Goal: Transaction & Acquisition: Subscribe to service/newsletter

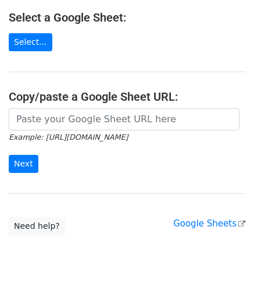
scroll to position [156, 0]
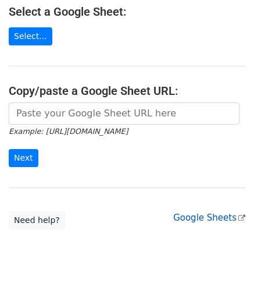
click at [201, 212] on link "Google Sheets" at bounding box center [209, 217] width 72 height 10
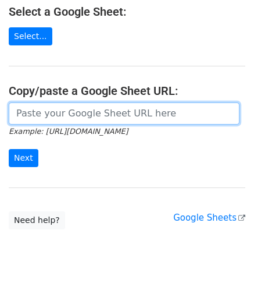
click at [30, 102] on input "url" at bounding box center [124, 113] width 231 height 22
paste input "[URL][DOMAIN_NAME]"
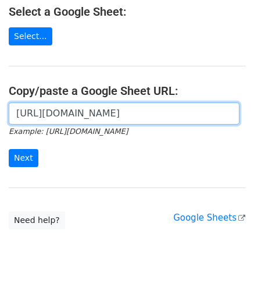
scroll to position [0, 260]
type input "https://docs.google.com/spreadsheets/d/1F3X6JcuVGCU6JwMkrCAayBvyClyylQmvDMhOrPq…"
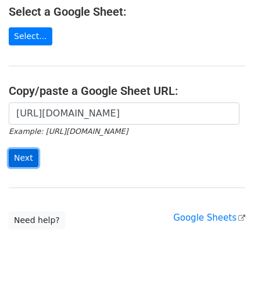
scroll to position [0, 0]
click at [24, 149] on input "Next" at bounding box center [24, 158] width 30 height 18
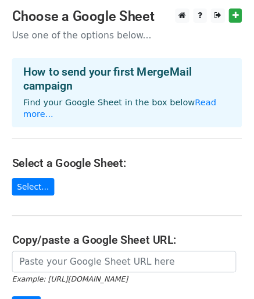
scroll to position [10, 0]
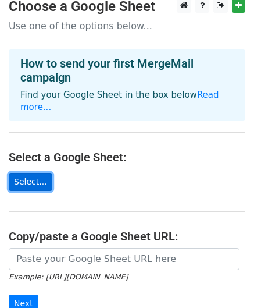
click at [29, 173] on link "Select..." at bounding box center [31, 182] width 44 height 18
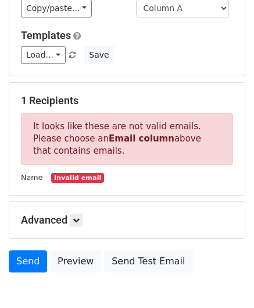
scroll to position [140, 0]
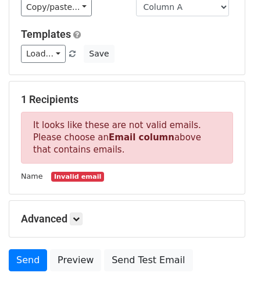
drag, startPoint x: 94, startPoint y: 97, endPoint x: 30, endPoint y: 95, distance: 63.4
click at [30, 95] on h5 "1 Recipients" at bounding box center [127, 99] width 212 height 13
copy h5 "Recipients"
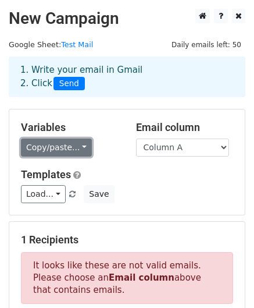
click at [80, 146] on link "Copy/paste..." at bounding box center [56, 147] width 71 height 18
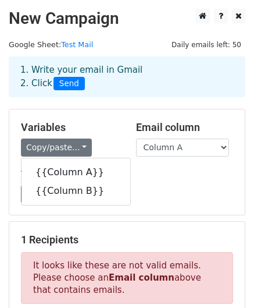
click at [107, 133] on h5 "Variables" at bounding box center [70, 127] width 98 height 13
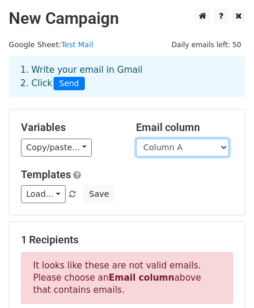
click at [173, 153] on select "Column A Column B" at bounding box center [182, 147] width 93 height 18
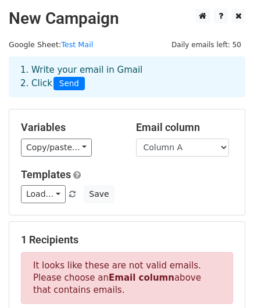
click at [112, 114] on div "Variables Copy/paste... {{Column A}} {{Column B}} Email column Column A Column …" at bounding box center [126, 161] width 235 height 105
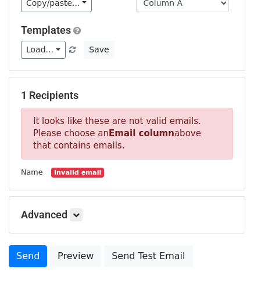
scroll to position [199, 0]
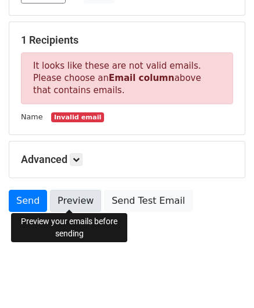
click at [65, 198] on link "Preview" at bounding box center [75, 201] width 51 height 22
click at [70, 202] on link "Preview" at bounding box center [75, 201] width 51 height 22
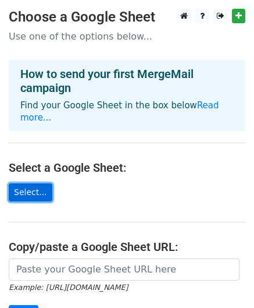
click at [40, 183] on link "Select..." at bounding box center [31, 192] width 44 height 18
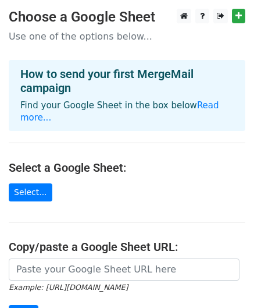
scroll to position [156, 0]
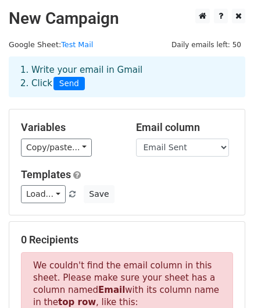
click at [164, 195] on div "Load... No templates saved Save" at bounding box center [127, 194] width 230 height 18
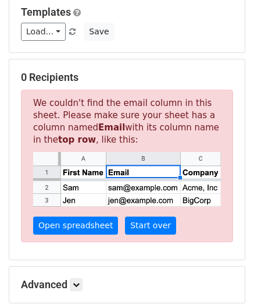
scroll to position [162, 0]
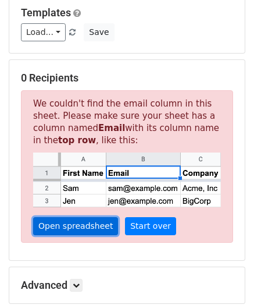
click at [66, 229] on link "Open spreadsheet" at bounding box center [75, 226] width 85 height 18
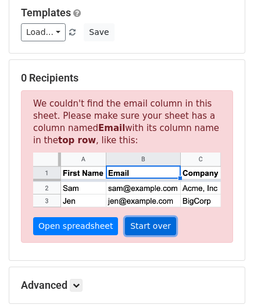
click at [145, 224] on link "Start over" at bounding box center [150, 226] width 51 height 18
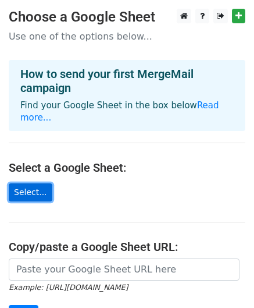
click at [26, 183] on link "Select..." at bounding box center [31, 192] width 44 height 18
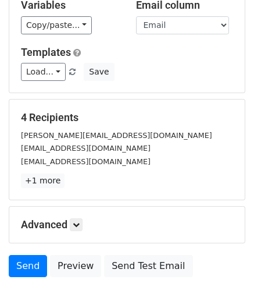
scroll to position [123, 0]
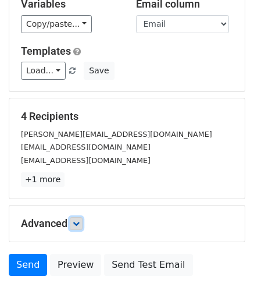
click at [76, 227] on link at bounding box center [76, 223] width 13 height 13
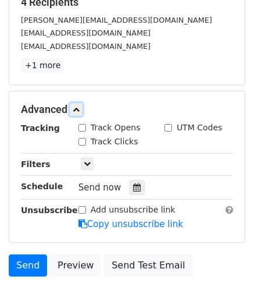
scroll to position [238, 0]
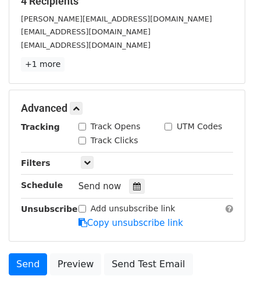
click at [81, 209] on input "Add unsubscribe link" at bounding box center [82, 209] width 8 height 8
checkbox input "true"
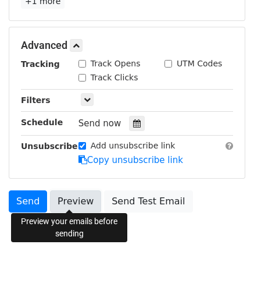
click at [69, 201] on link "Preview" at bounding box center [75, 201] width 51 height 22
click at [60, 203] on link "Preview" at bounding box center [75, 201] width 51 height 22
click at [67, 205] on link "Preview" at bounding box center [75, 201] width 51 height 22
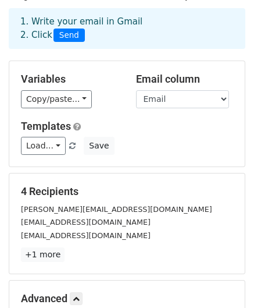
scroll to position [0, 0]
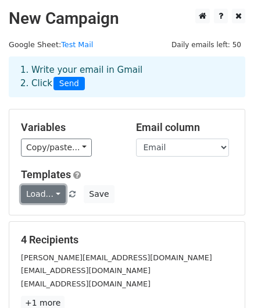
click at [57, 192] on link "Load..." at bounding box center [43, 194] width 45 height 18
click at [175, 188] on div "Load... No templates saved Save" at bounding box center [127, 194] width 230 height 18
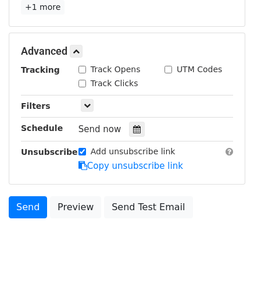
scroll to position [297, 0]
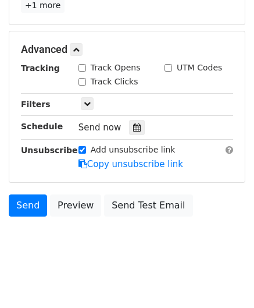
click at [79, 65] on input "Track Opens" at bounding box center [82, 68] width 8 height 8
checkbox input "true"
click at [81, 78] on input "Track Clicks" at bounding box center [82, 82] width 8 height 8
checkbox input "true"
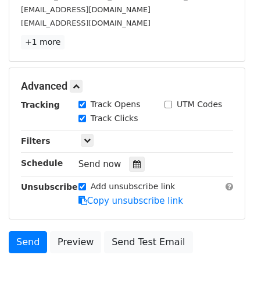
scroll to position [301, 0]
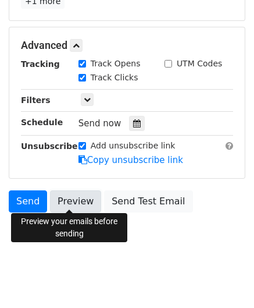
click at [74, 196] on link "Preview" at bounding box center [75, 201] width 51 height 22
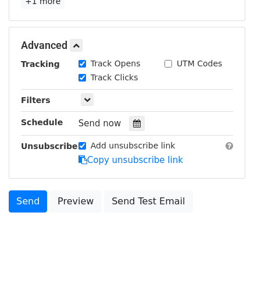
click at [101, 261] on html "New Campaign Daily emails left: 50 Google Sheet: Test Mail 1. Write your email …" at bounding box center [127, 5] width 254 height 612
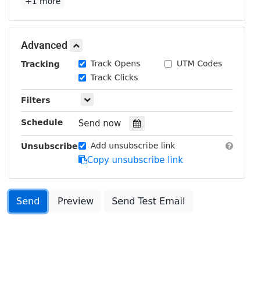
click at [29, 198] on link "Send" at bounding box center [28, 201] width 38 height 22
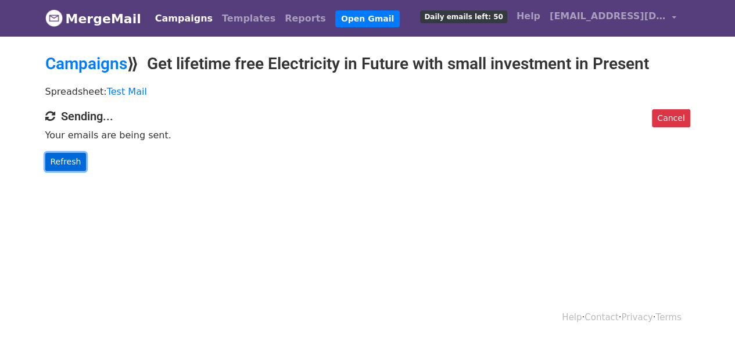
click at [63, 159] on link "Refresh" at bounding box center [65, 162] width 41 height 18
click at [55, 160] on link "Refresh" at bounding box center [65, 162] width 41 height 18
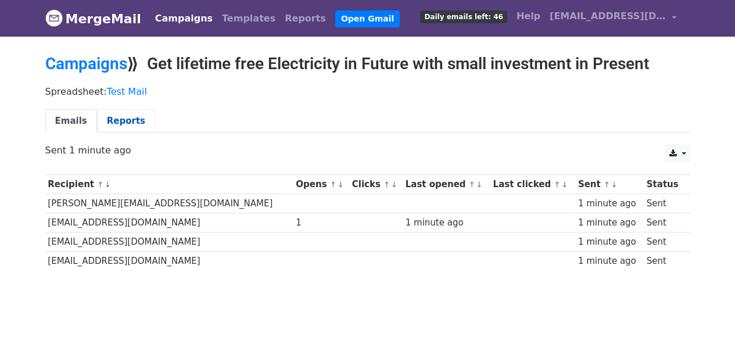
click at [119, 114] on link "Reports" at bounding box center [126, 121] width 58 height 24
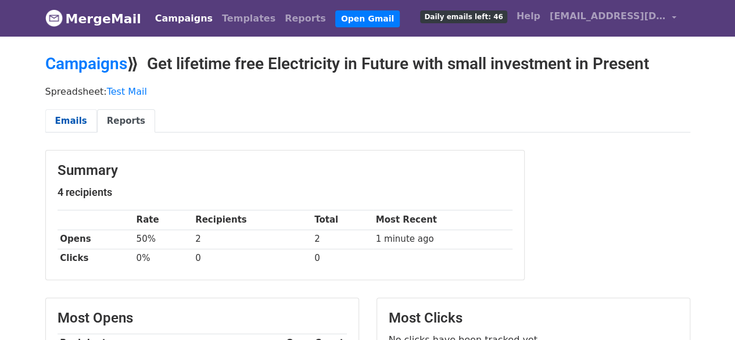
click at [76, 122] on link "Emails" at bounding box center [71, 121] width 52 height 24
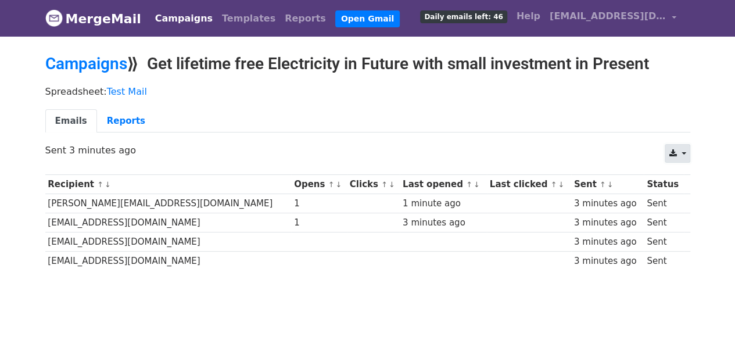
click at [682, 151] on link at bounding box center [677, 153] width 25 height 19
click at [506, 96] on p "Spreadsheet: Test Mail" at bounding box center [367, 91] width 645 height 12
click at [109, 122] on link "Reports" at bounding box center [126, 121] width 58 height 24
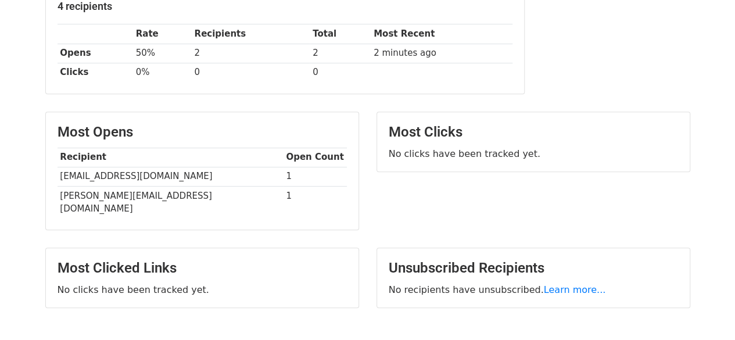
scroll to position [243, 0]
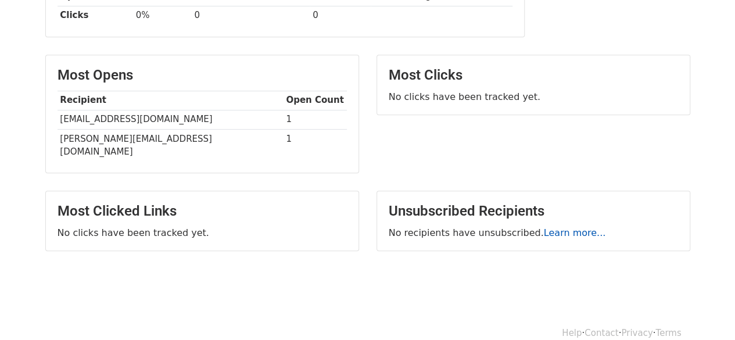
click at [556, 227] on link "Learn more..." at bounding box center [575, 232] width 62 height 11
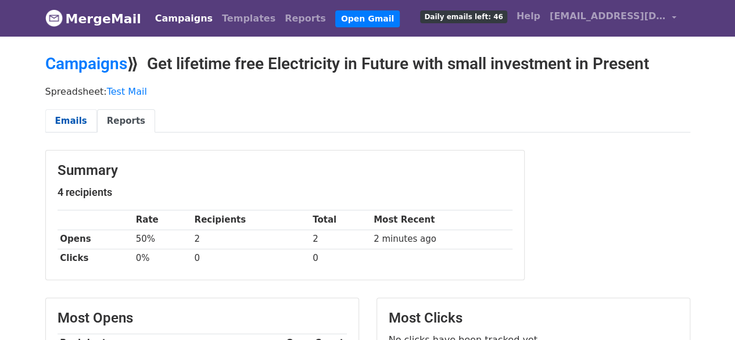
click at [63, 123] on link "Emails" at bounding box center [71, 121] width 52 height 24
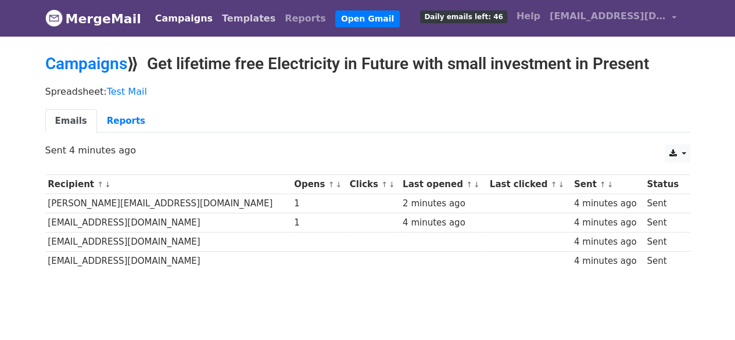
click at [225, 15] on link "Templates" at bounding box center [248, 18] width 63 height 23
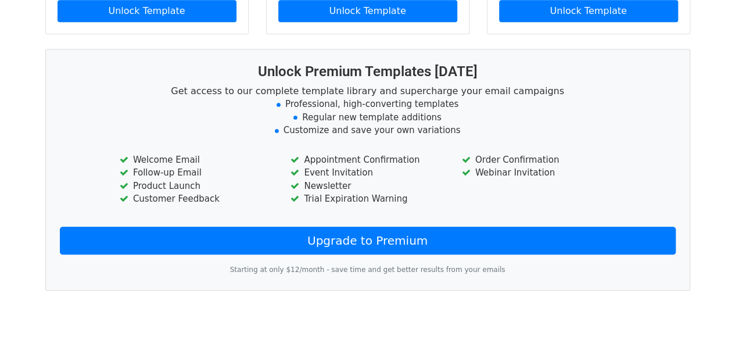
scroll to position [312, 0]
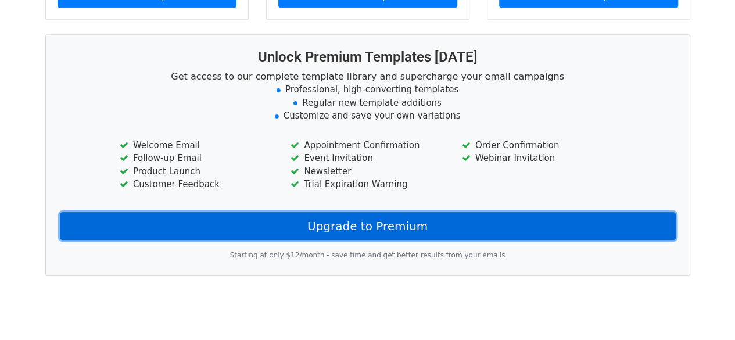
click at [367, 225] on link "Upgrade to Premium" at bounding box center [368, 226] width 616 height 28
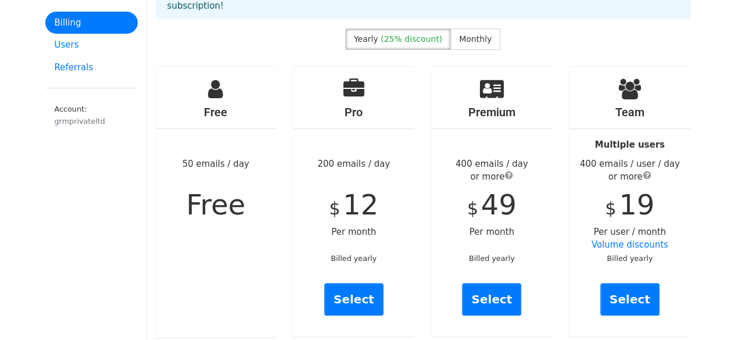
scroll to position [103, 0]
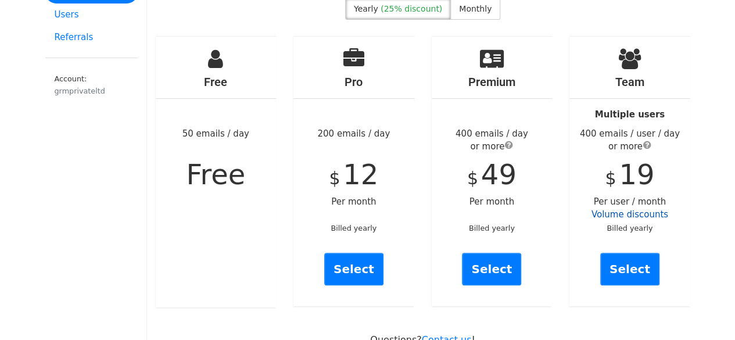
click at [632, 209] on link "Volume discounts" at bounding box center [630, 214] width 77 height 10
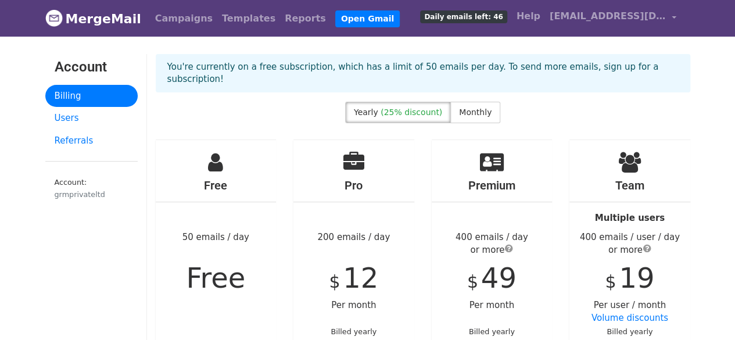
scroll to position [10, 0]
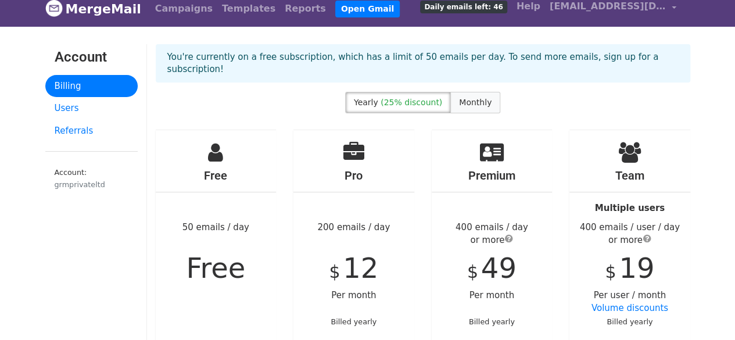
click at [458, 97] on label "Monthly" at bounding box center [476, 103] width 50 height 22
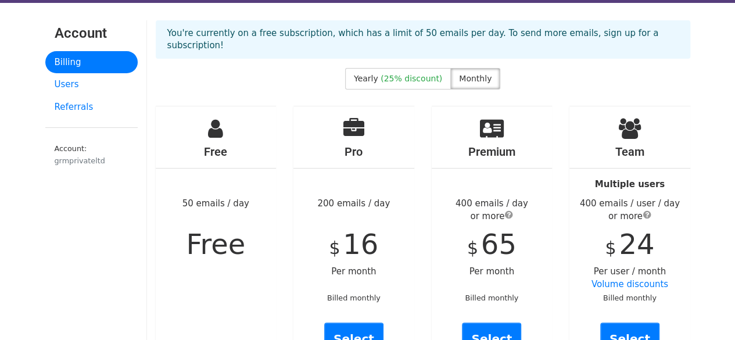
scroll to position [32, 0]
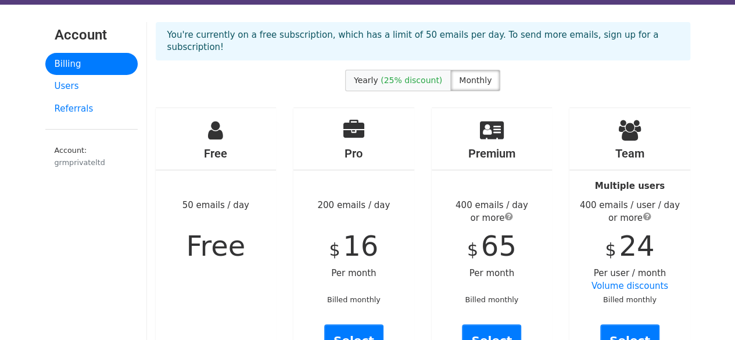
click at [407, 76] on span "(25% discount)" at bounding box center [412, 80] width 62 height 9
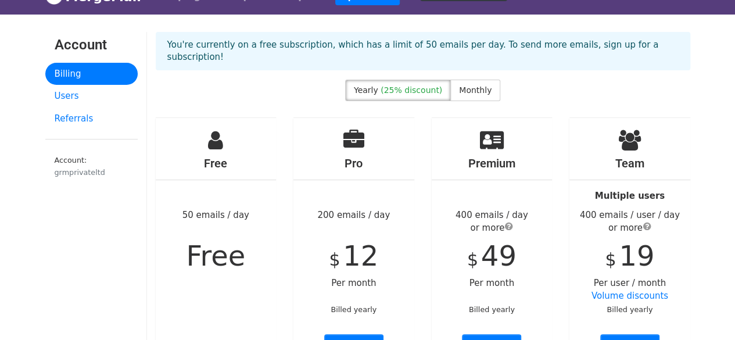
scroll to position [22, 0]
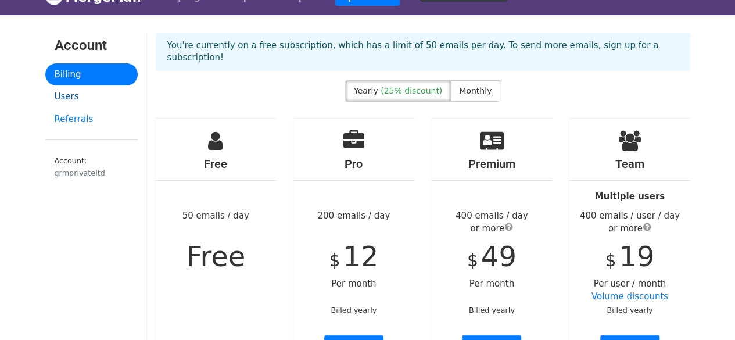
click at [77, 94] on link "Users" at bounding box center [91, 96] width 92 height 23
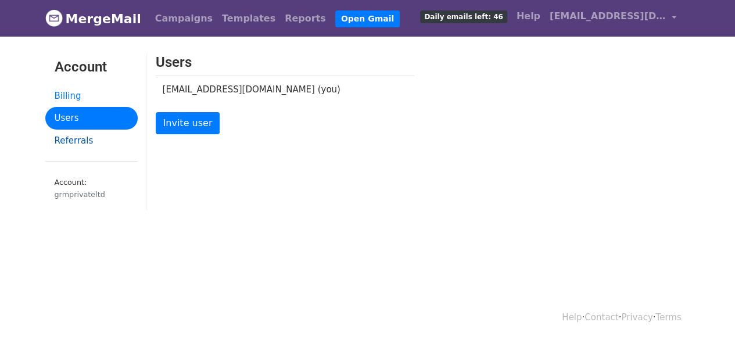
click at [74, 140] on link "Referrals" at bounding box center [91, 141] width 92 height 23
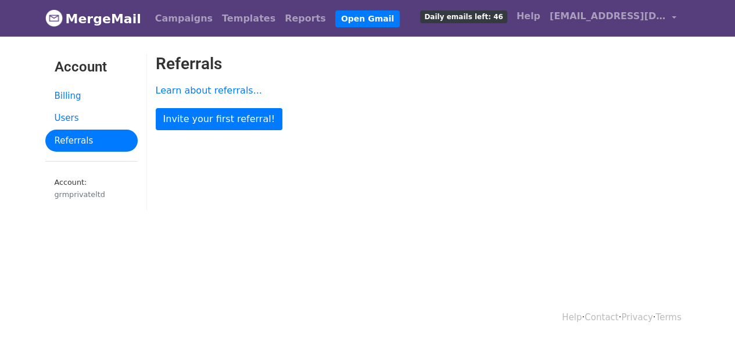
click at [53, 23] on img at bounding box center [53, 17] width 17 height 17
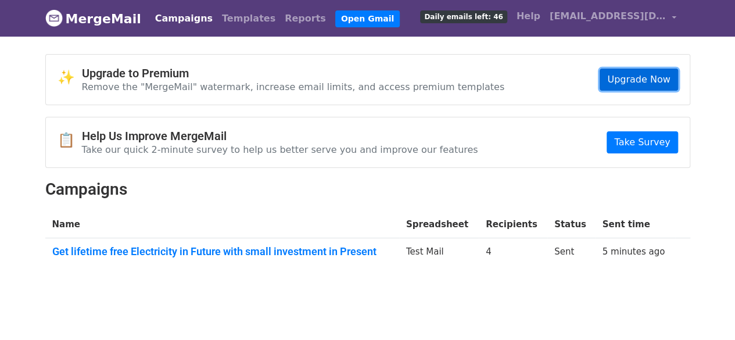
click at [623, 80] on link "Upgrade Now" at bounding box center [639, 80] width 78 height 22
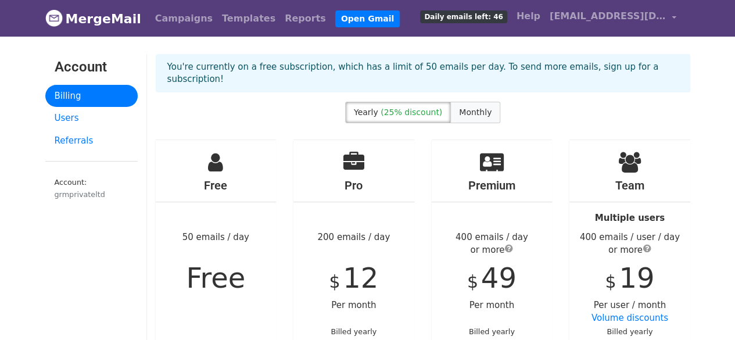
click at [479, 108] on span "Monthly" at bounding box center [475, 112] width 33 height 9
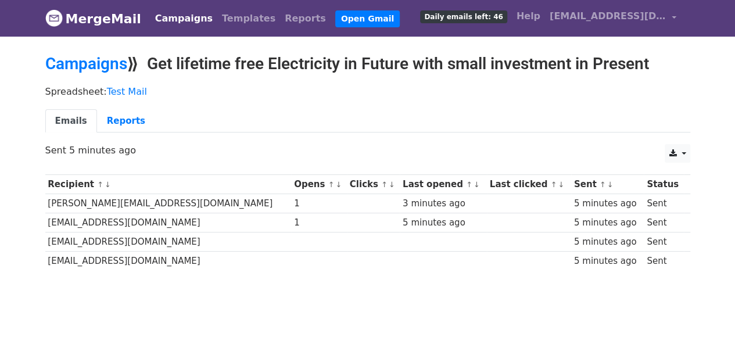
click at [345, 80] on div "Spreadsheet: Test Mail Emails Reports" at bounding box center [368, 112] width 663 height 65
click at [130, 264] on td "Ankitaojha2606@gmail.com" at bounding box center [168, 261] width 246 height 19
